Goal: Find specific page/section

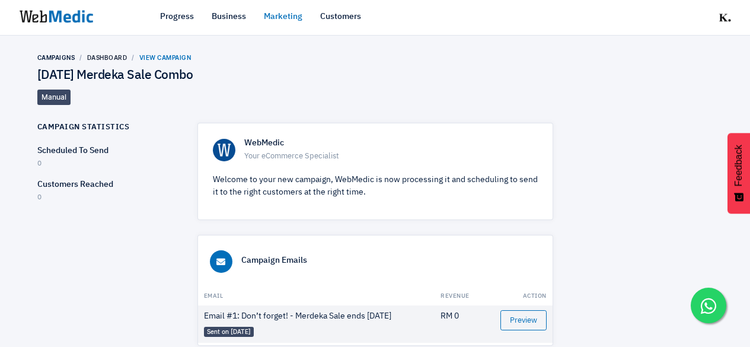
scroll to position [30, 0]
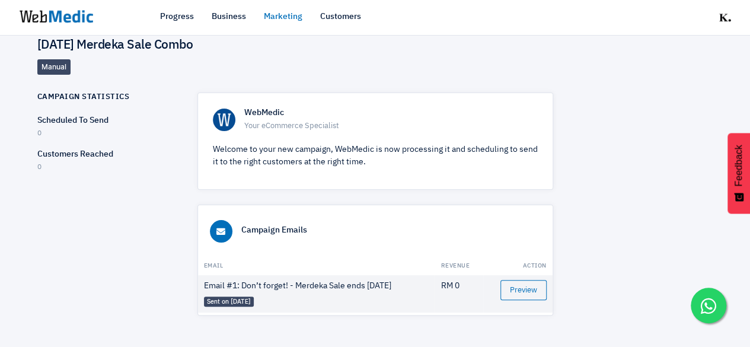
click at [284, 20] on link "Marketing" at bounding box center [283, 17] width 39 height 12
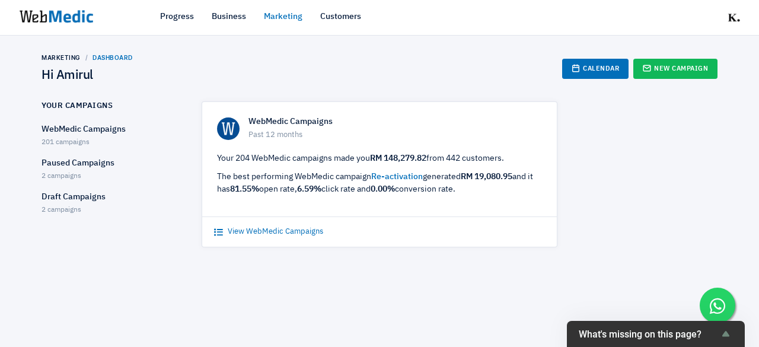
click at [310, 233] on link "View WebMedic Campaigns" at bounding box center [268, 232] width 109 height 12
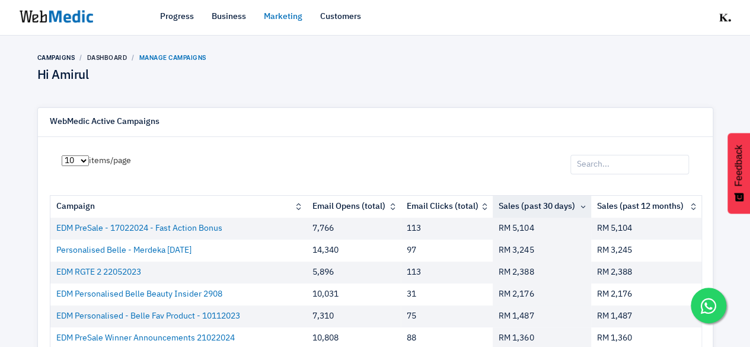
click at [643, 168] on input "search" at bounding box center [630, 165] width 119 height 20
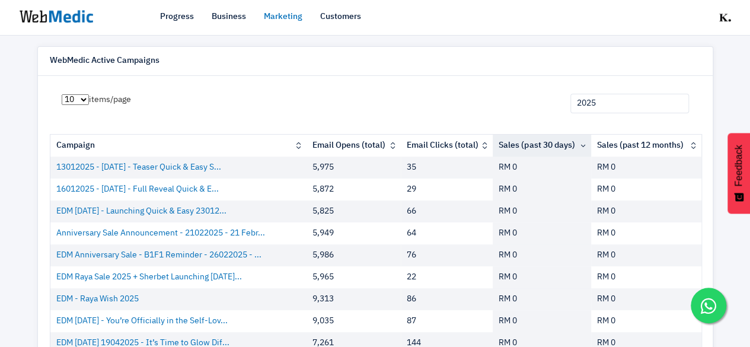
scroll to position [119, 0]
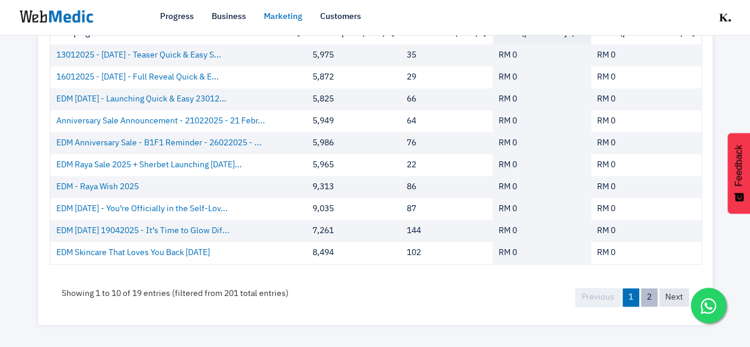
type input "2025"
click at [648, 297] on link "2" at bounding box center [649, 297] width 17 height 18
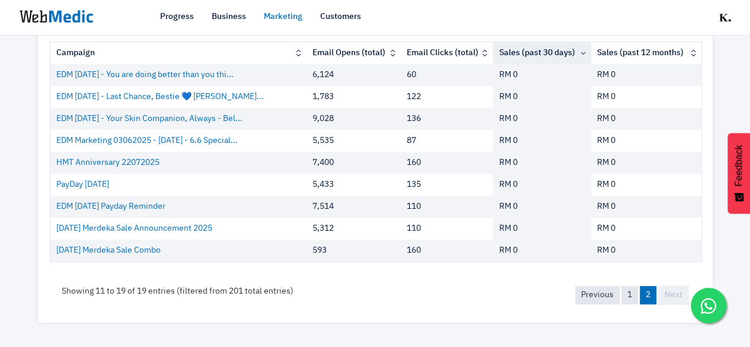
scroll to position [152, 0]
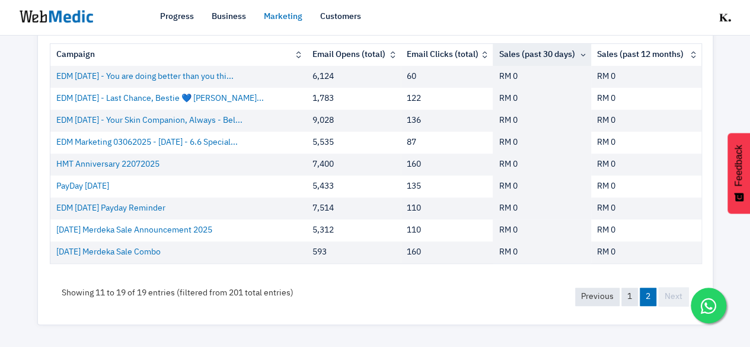
click at [622, 282] on div "Previous 1 2 Next" at bounding box center [632, 296] width 138 height 43
click at [628, 294] on link "1" at bounding box center [630, 297] width 17 height 18
